Goal: Information Seeking & Learning: Find specific page/section

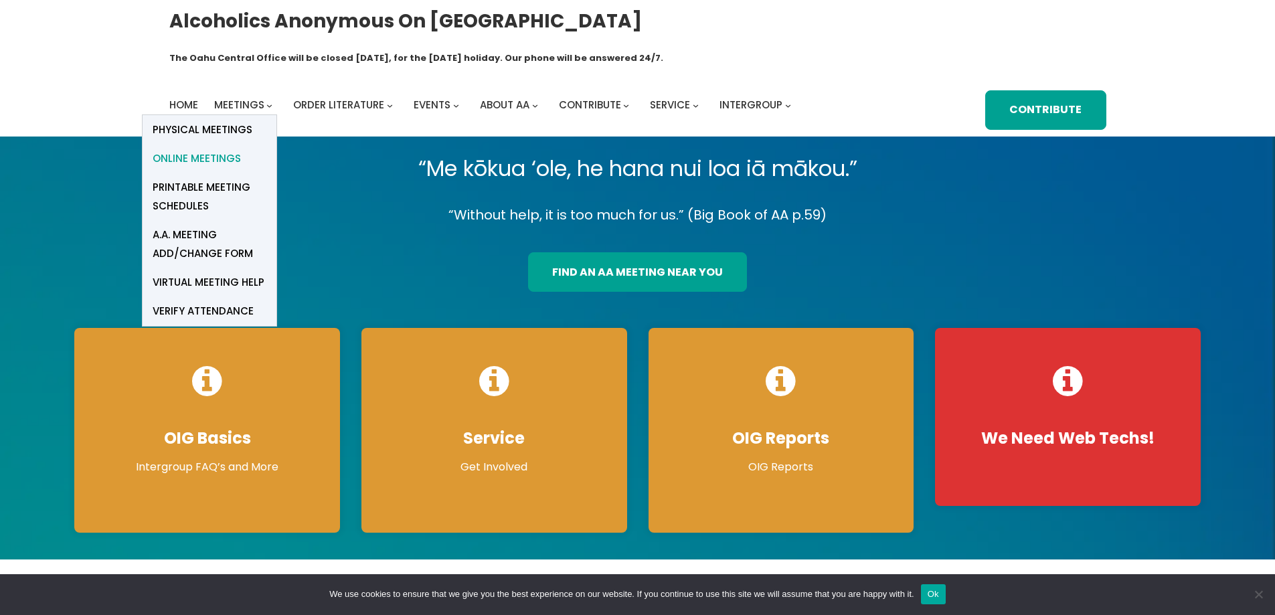
click at [218, 149] on span "Online Meetings" at bounding box center [197, 158] width 88 height 19
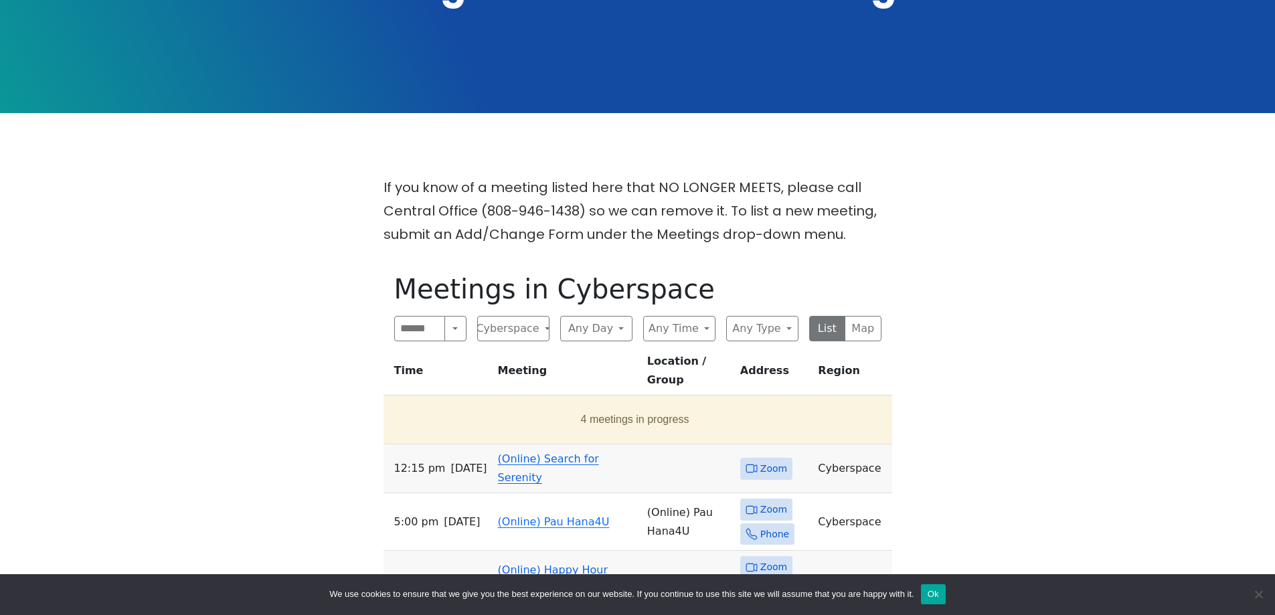
scroll to position [335, 0]
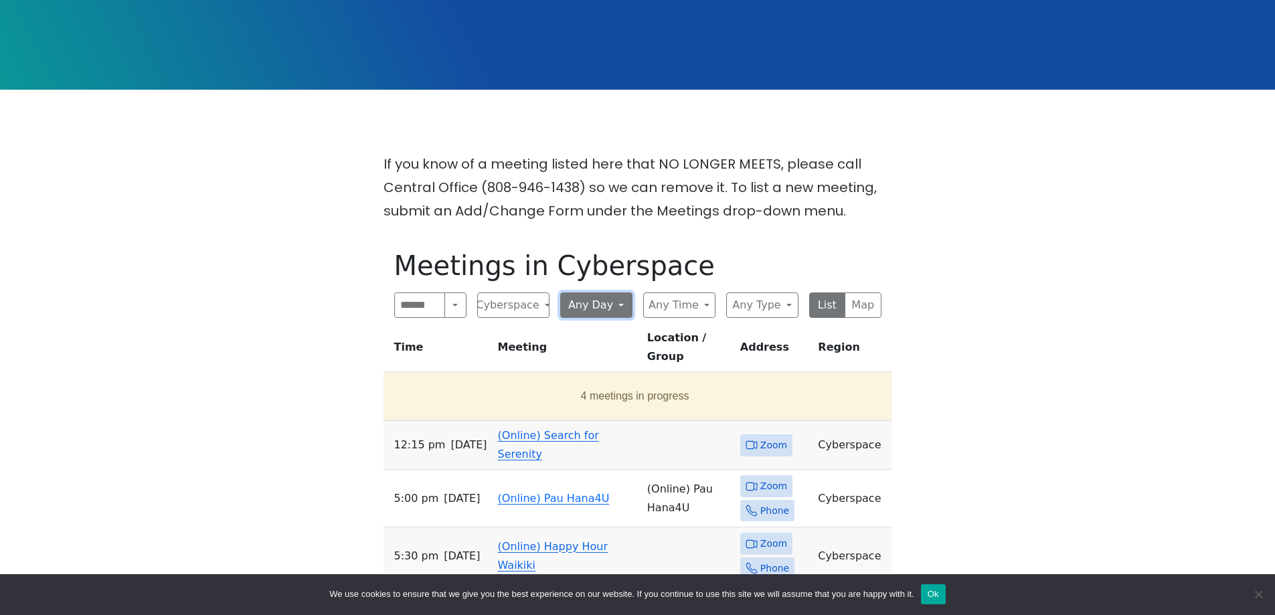
click at [617, 293] on button "Any Day" at bounding box center [596, 305] width 72 height 25
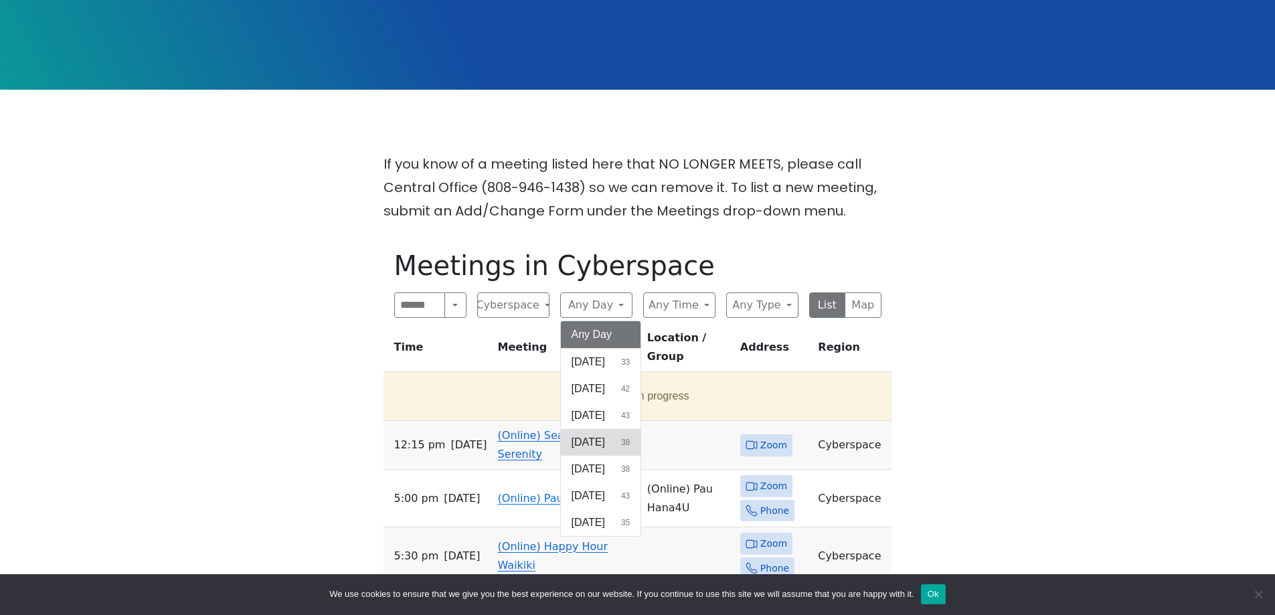
click at [605, 434] on span "[DATE]" at bounding box center [588, 442] width 33 height 16
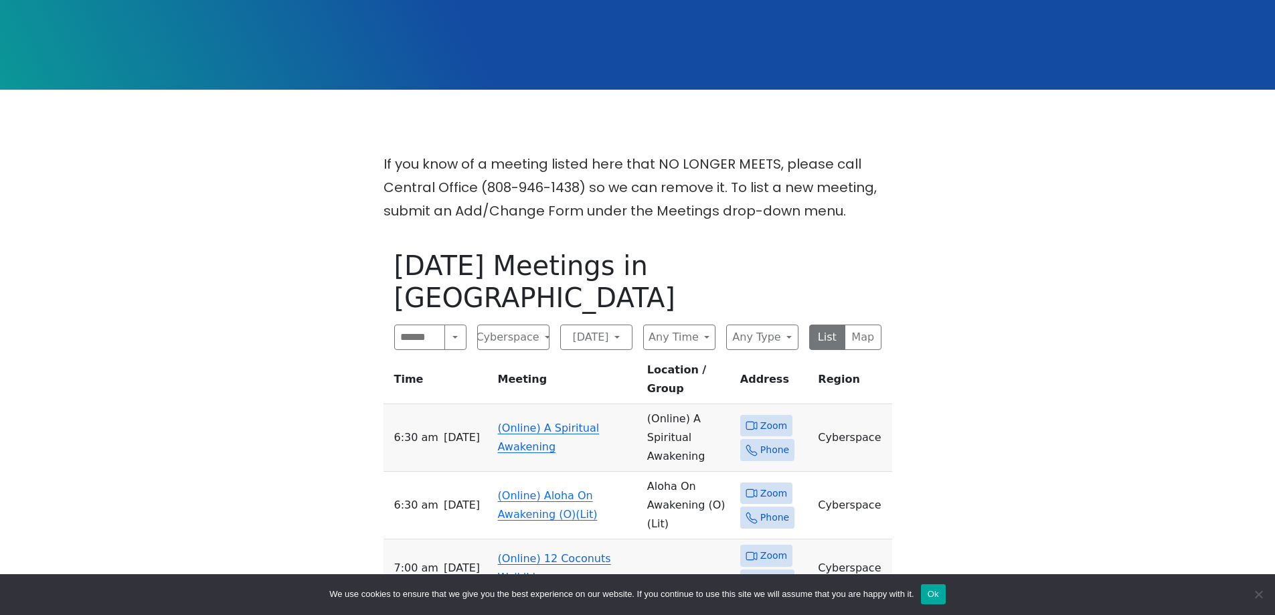
click at [772, 548] on span "Zoom" at bounding box center [773, 556] width 27 height 17
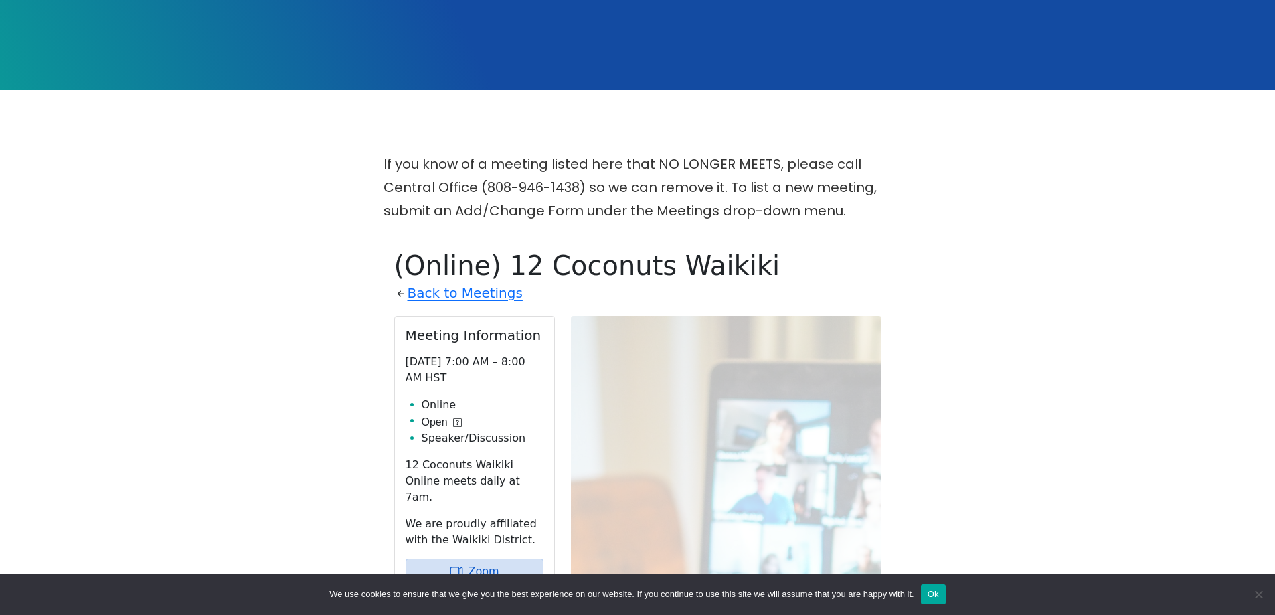
scroll to position [544, 0]
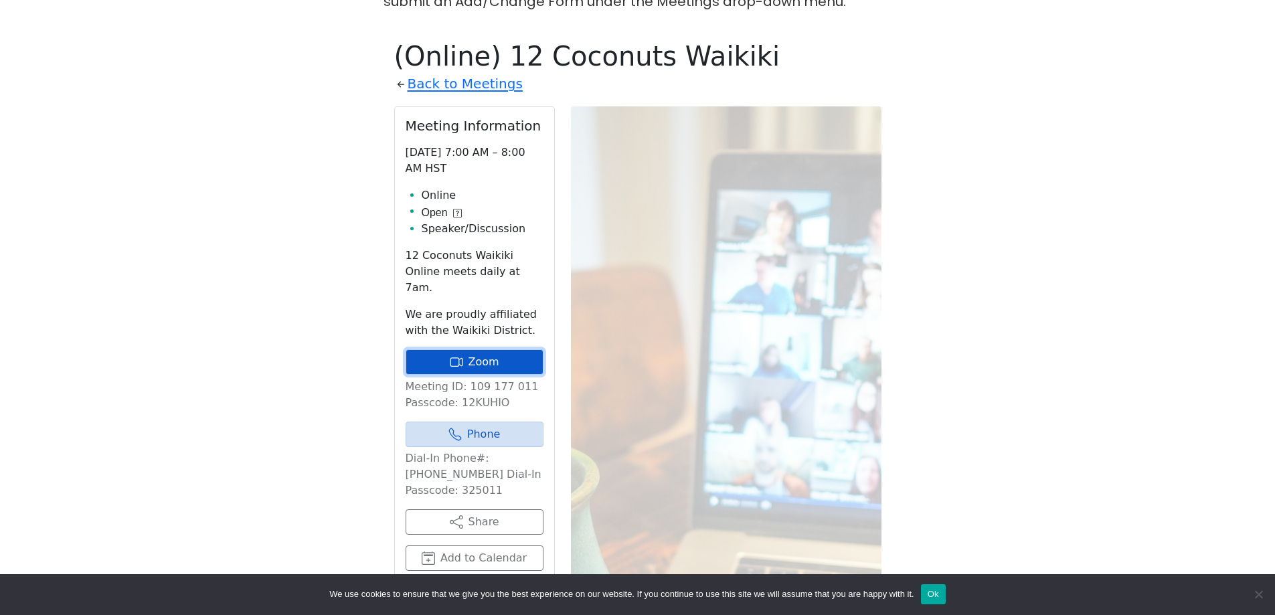
click at [503, 349] on link "Zoom" at bounding box center [475, 361] width 138 height 25
